Goal: Browse casually

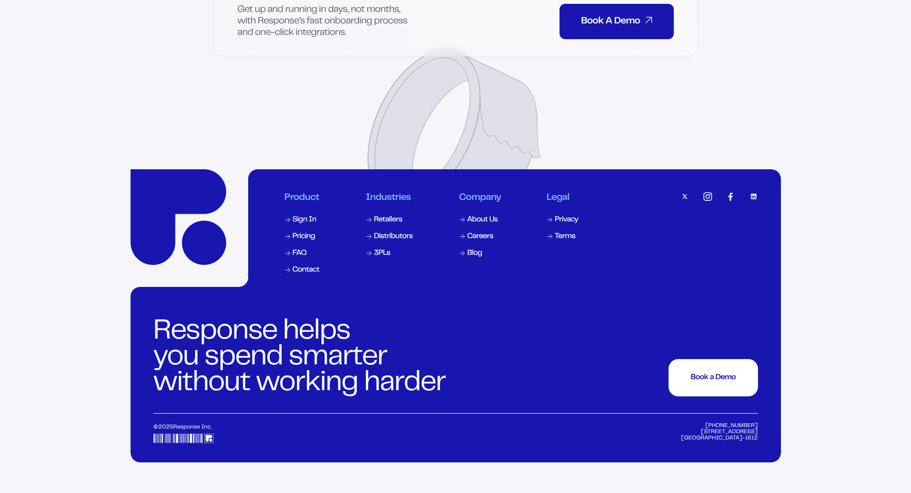
scroll to position [4588, 0]
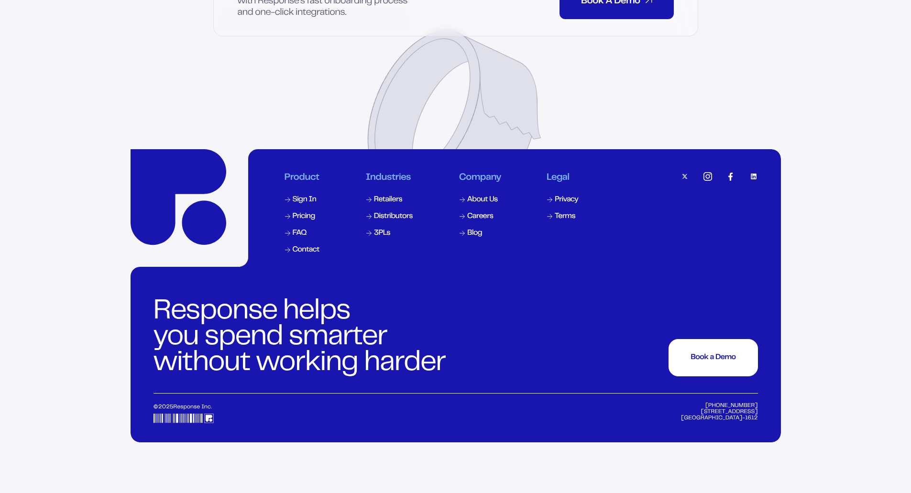
click at [642, 252] on div "Product Sign In Pricing FAQ Contact Industries Retailers Distributors 3PLs Comp…" at bounding box center [482, 213] width 396 height 83
click at [749, 181] on img at bounding box center [753, 176] width 9 height 9
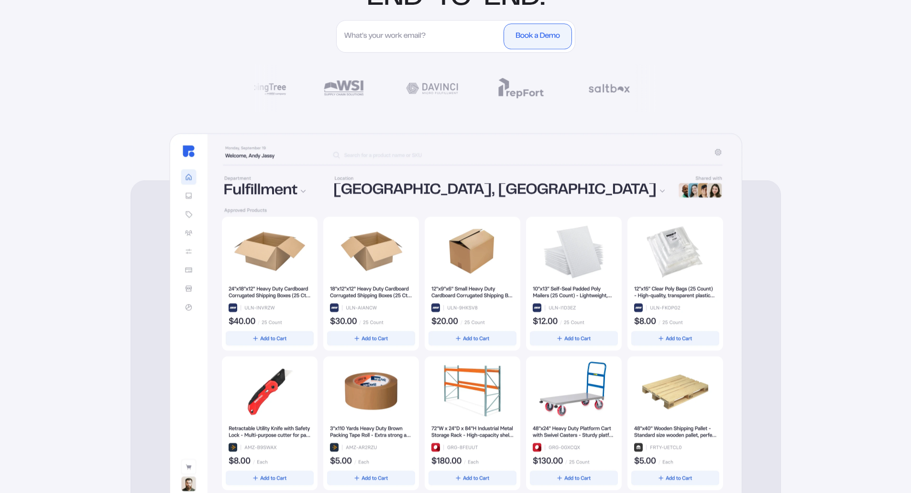
scroll to position [0, 0]
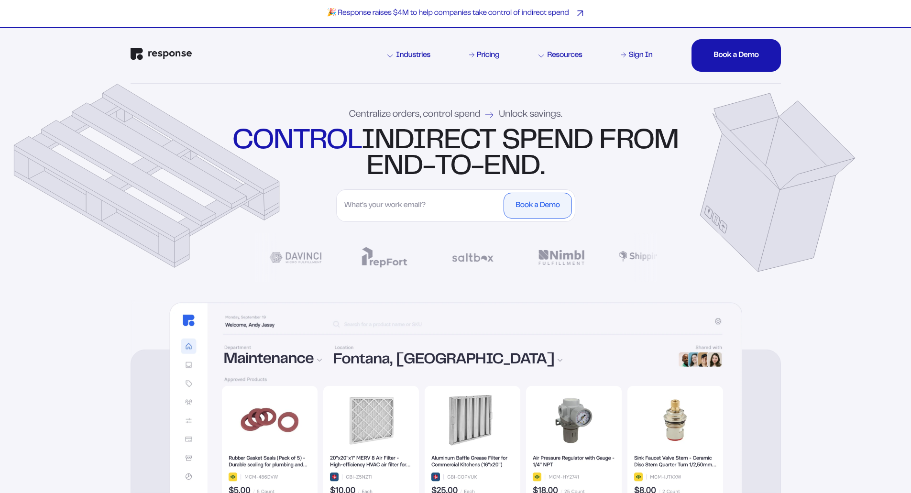
click at [422, 16] on p "🎉 Response raises $4M to help companies take control of indirect spend" at bounding box center [448, 14] width 242 height 10
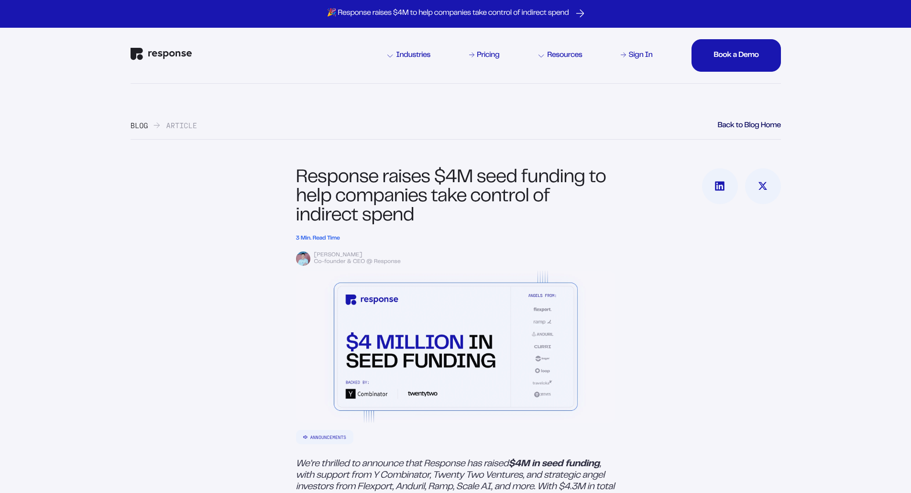
click at [152, 52] on img "Response Home" at bounding box center [161, 54] width 61 height 12
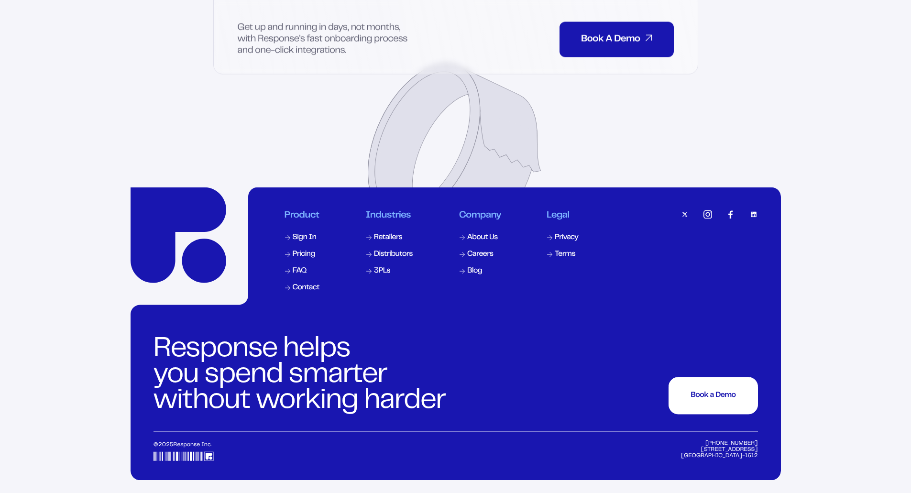
scroll to position [4588, 0]
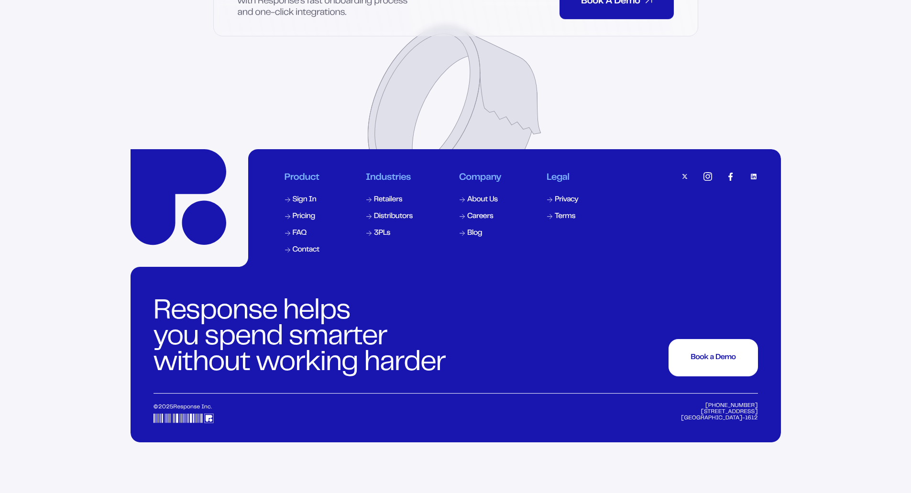
click at [586, 248] on div "Product Sign In Pricing FAQ Contact Industries Retailers Distributors 3PLs Comp…" at bounding box center [482, 213] width 396 height 83
click at [754, 181] on img at bounding box center [753, 176] width 9 height 9
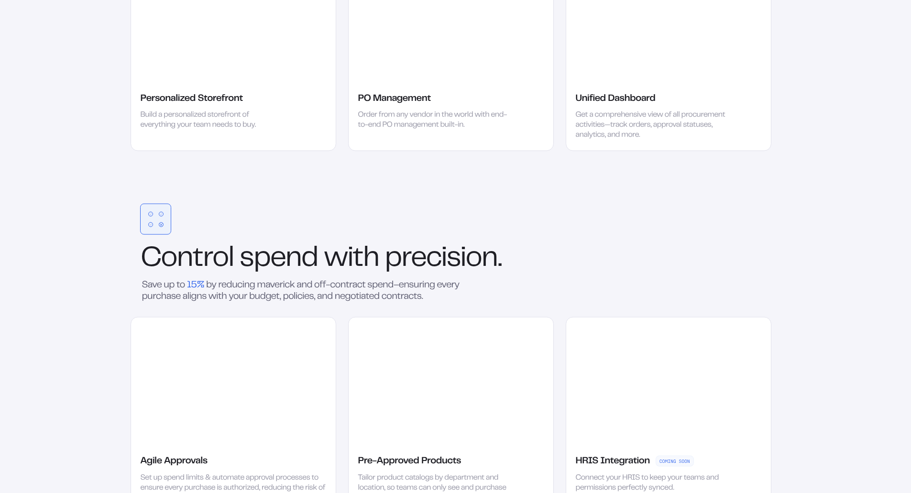
scroll to position [1626, 0]
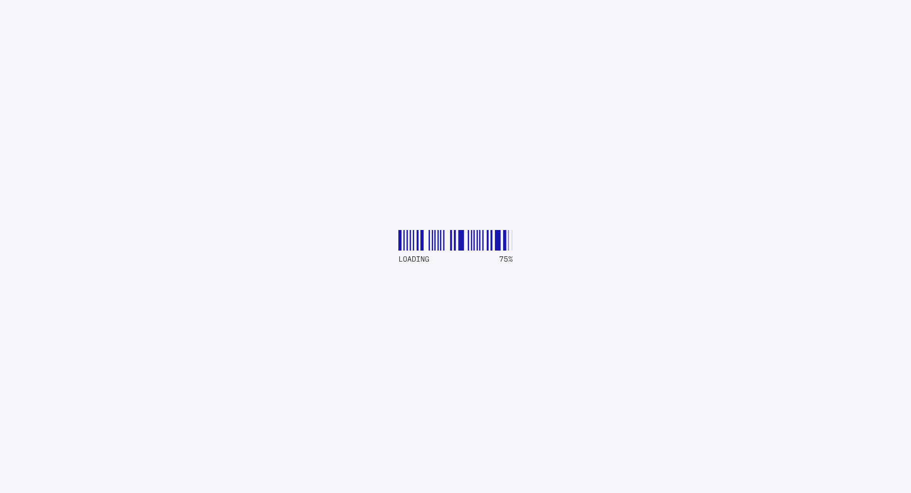
scroll to position [1626, 0]
